Goal: Task Accomplishment & Management: Use online tool/utility

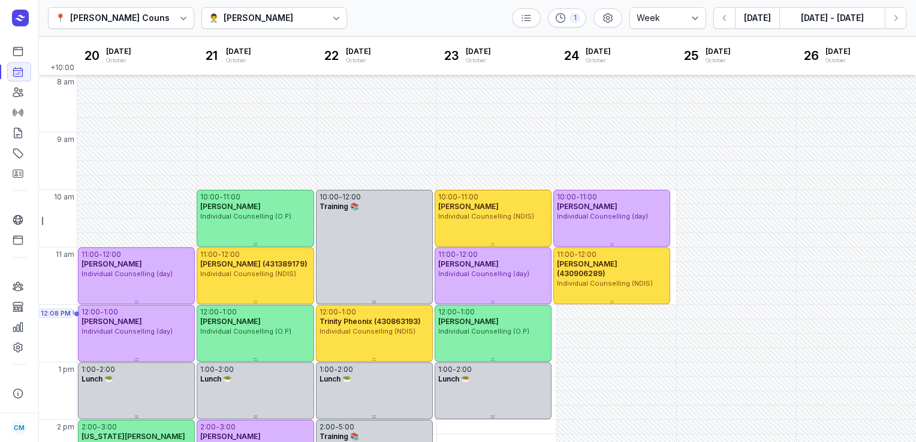
select select "week"
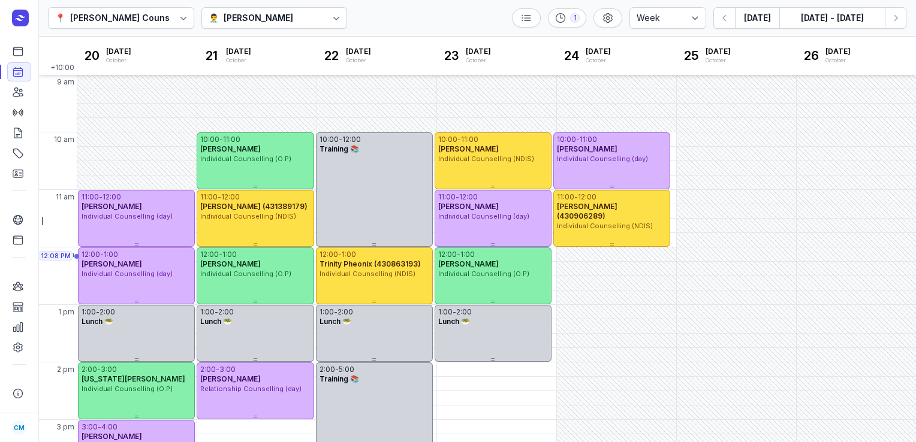
click at [756, 16] on button "[DATE]" at bounding box center [757, 18] width 44 height 22
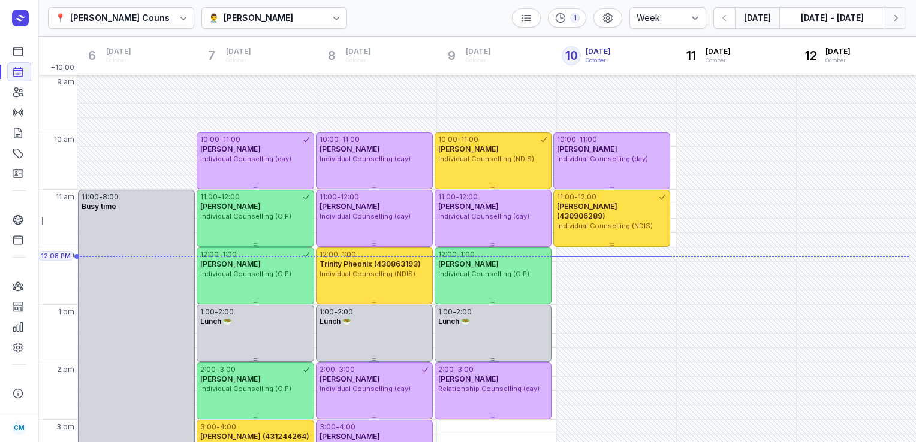
click at [892, 20] on icon "button" at bounding box center [895, 18] width 12 height 12
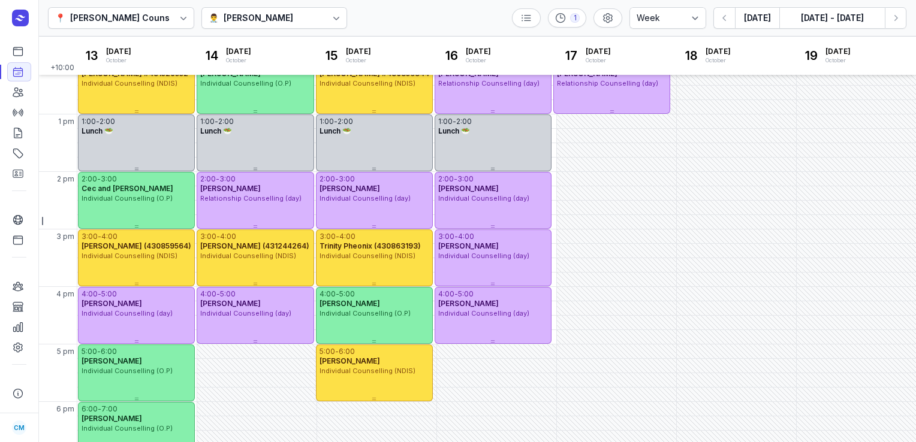
scroll to position [247, 0]
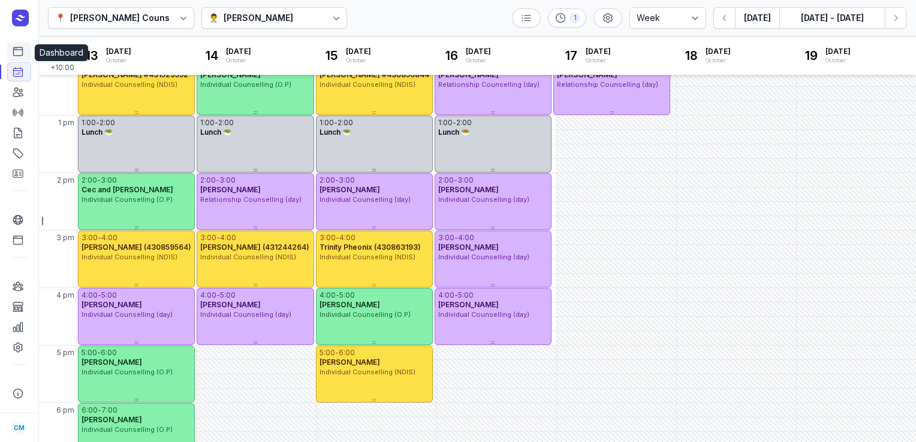
click at [20, 52] on icon at bounding box center [18, 52] width 12 height 12
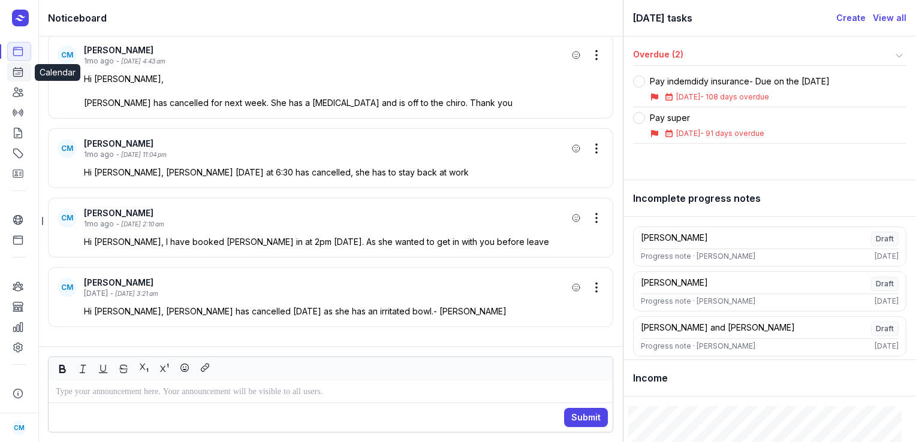
click at [19, 69] on icon at bounding box center [18, 72] width 9 height 9
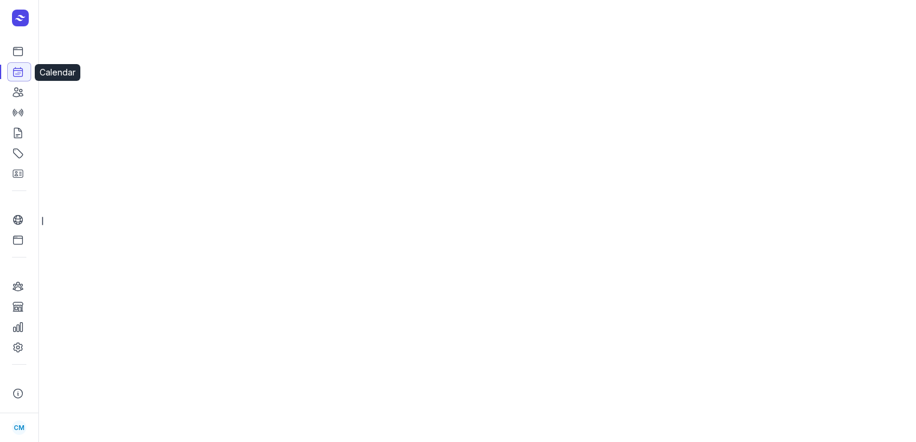
select select "week"
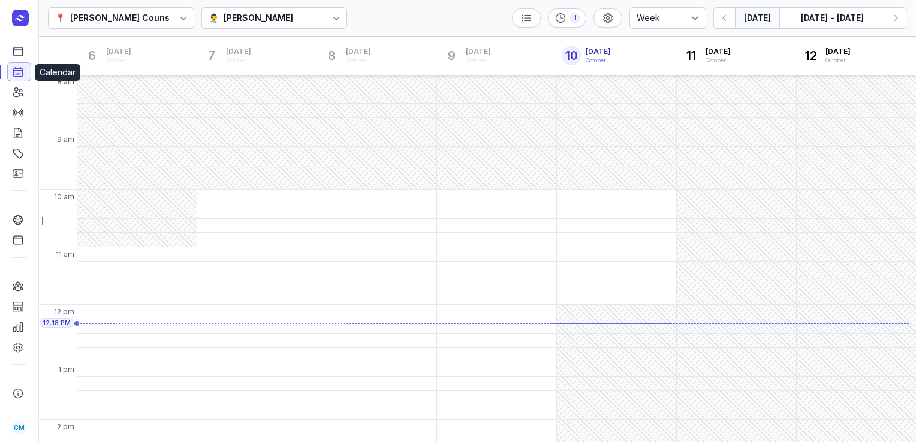
scroll to position [98, 0]
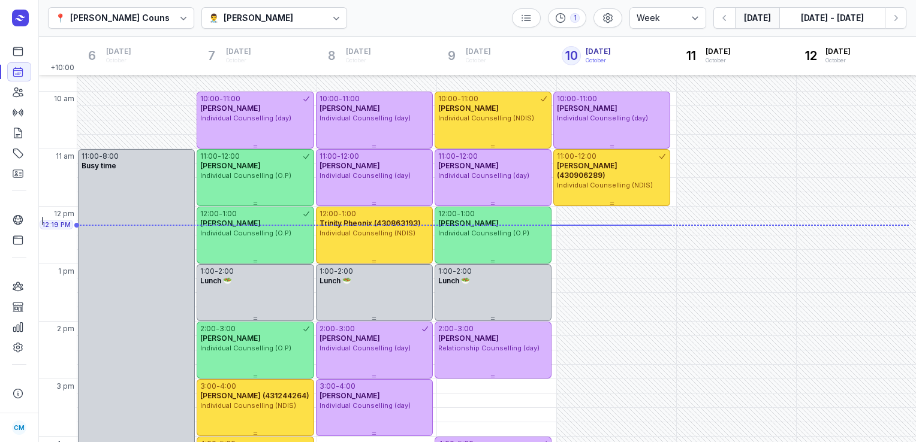
click at [265, 10] on div "👨‍⚕️ [PERSON_NAME]" at bounding box center [274, 18] width 146 height 22
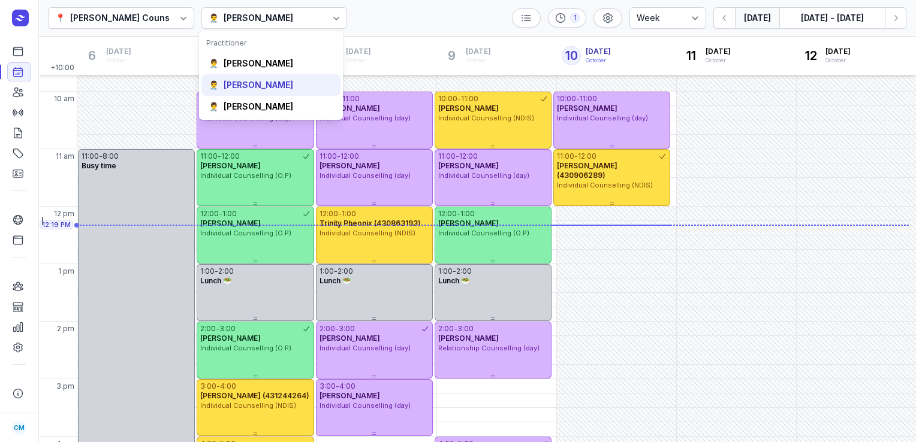
click at [263, 87] on div "[PERSON_NAME]" at bounding box center [258, 85] width 70 height 12
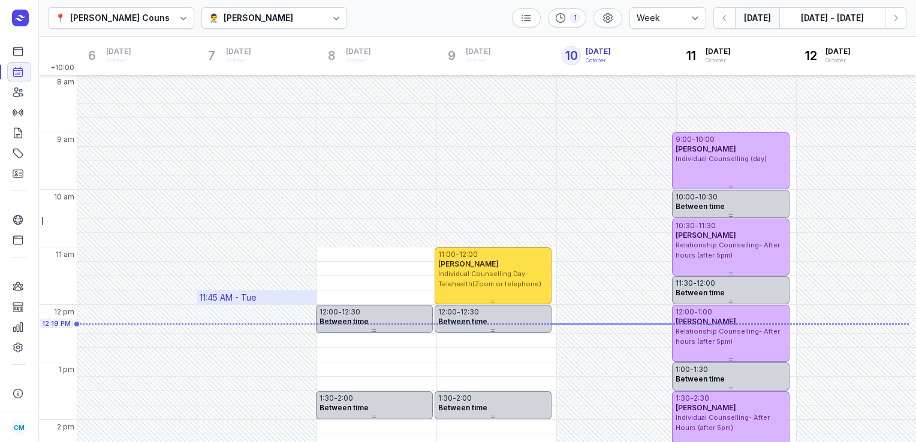
scroll to position [96, 0]
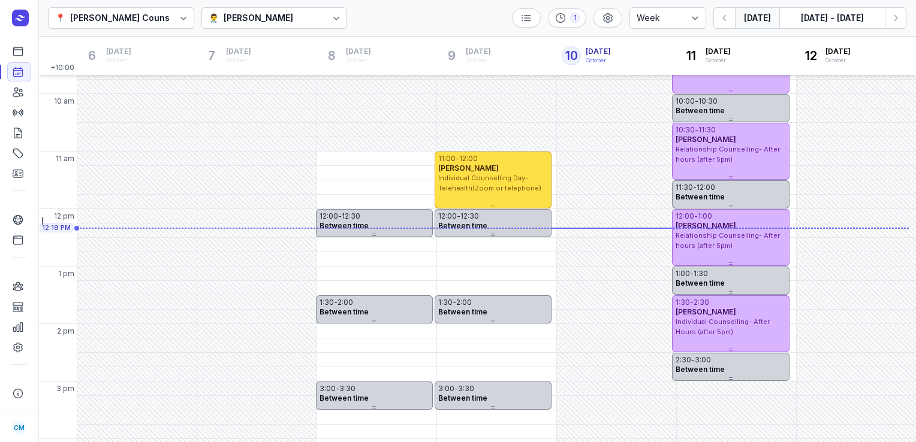
click at [242, 21] on div "[PERSON_NAME]" at bounding box center [258, 18] width 70 height 14
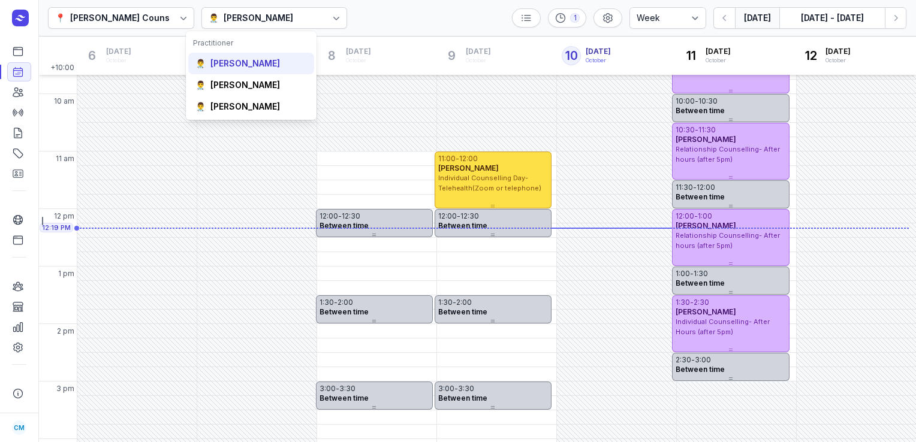
click at [238, 59] on div "[PERSON_NAME]" at bounding box center [245, 64] width 70 height 12
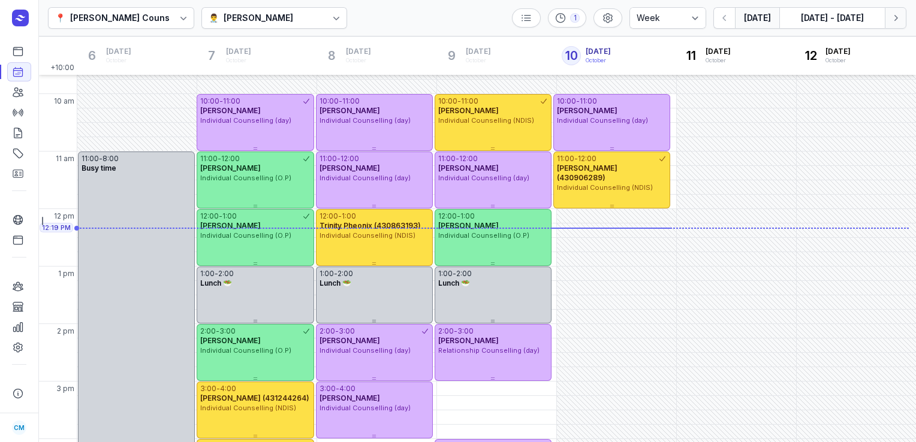
click at [894, 19] on icon "button" at bounding box center [895, 18] width 12 height 12
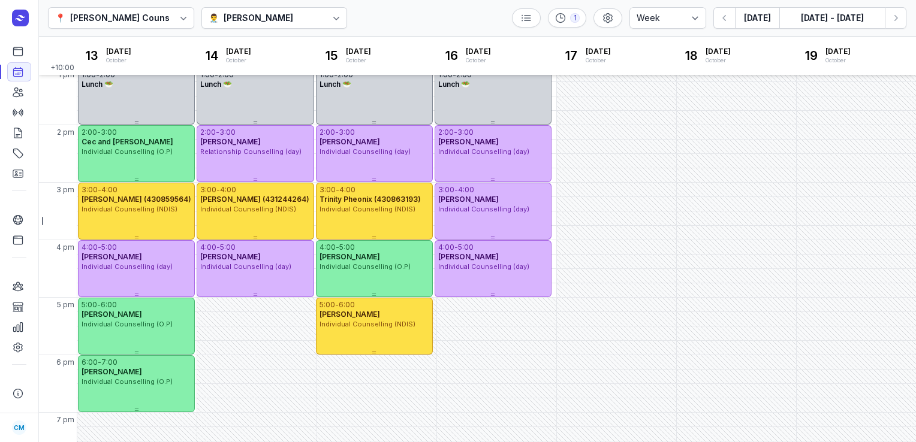
scroll to position [322, 0]
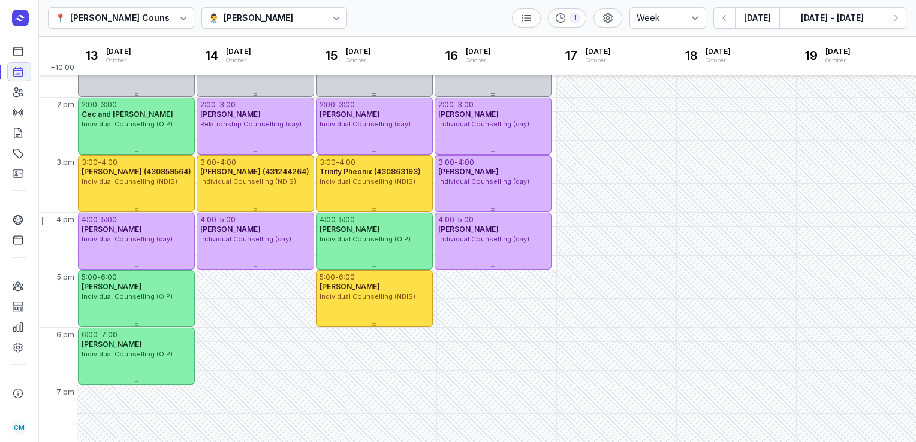
click at [884, 7] on button "Next week" at bounding box center [895, 18] width 22 height 22
